Goal: Navigation & Orientation: Find specific page/section

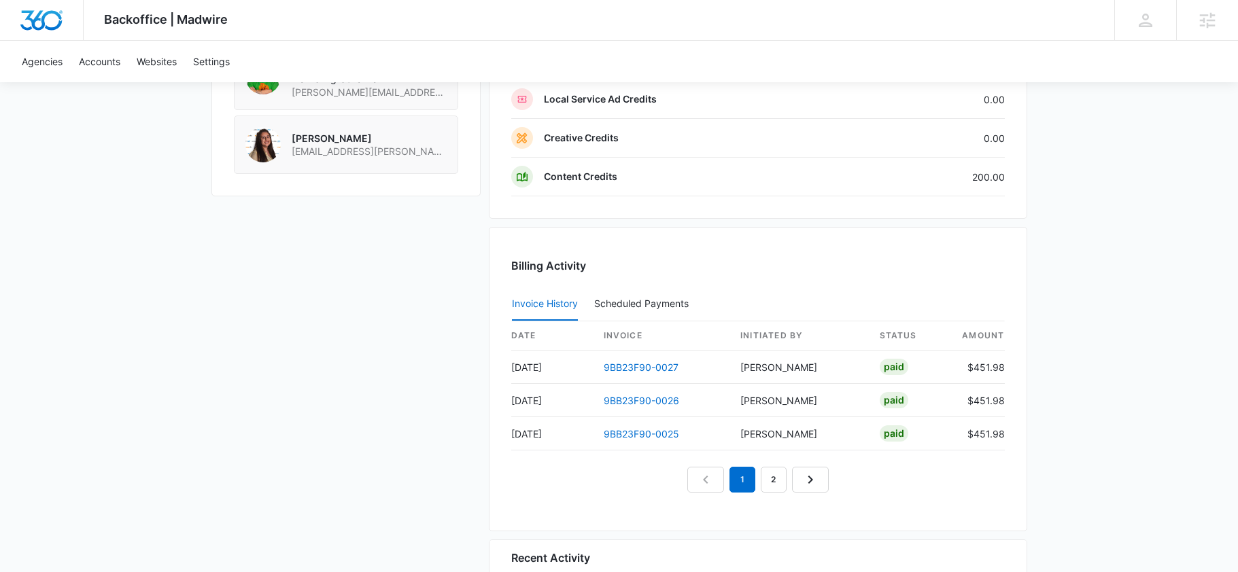
scroll to position [1266, 0]
